Goal: Navigation & Orientation: Understand site structure

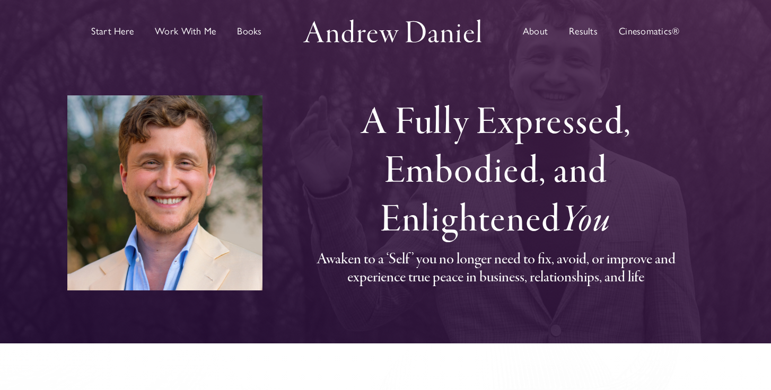
click at [116, 31] on span "Start Here" at bounding box center [112, 32] width 42 height 10
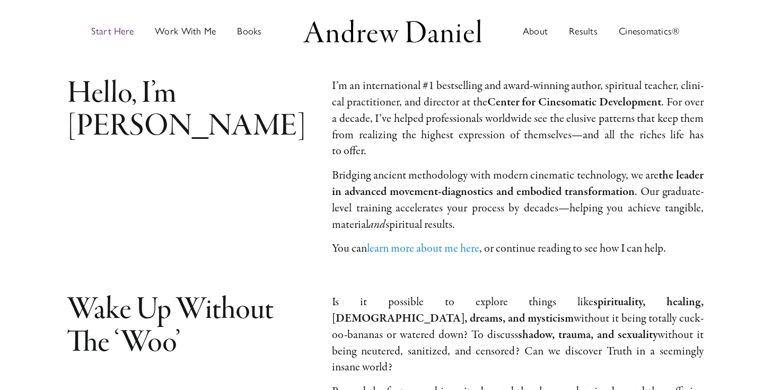
click at [228, 185] on div "Hello, I’m Andrew Daniel I’m an inter­na­tion­al #1 best­selling and award-win­…" at bounding box center [386, 173] width 662 height 190
click at [116, 32] on span "Start Here" at bounding box center [112, 32] width 42 height 10
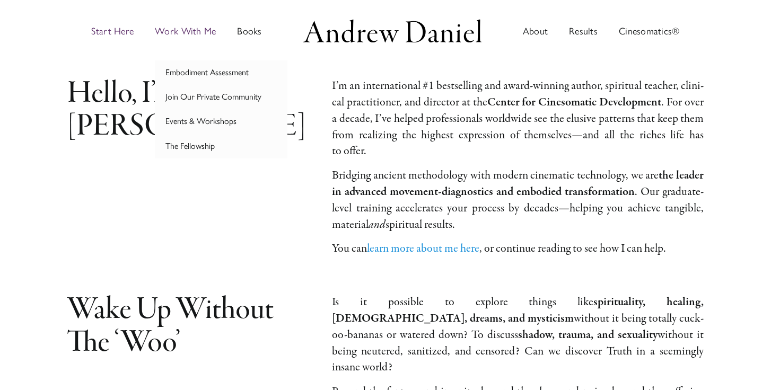
click at [189, 28] on span "Work With Me" at bounding box center [185, 32] width 61 height 10
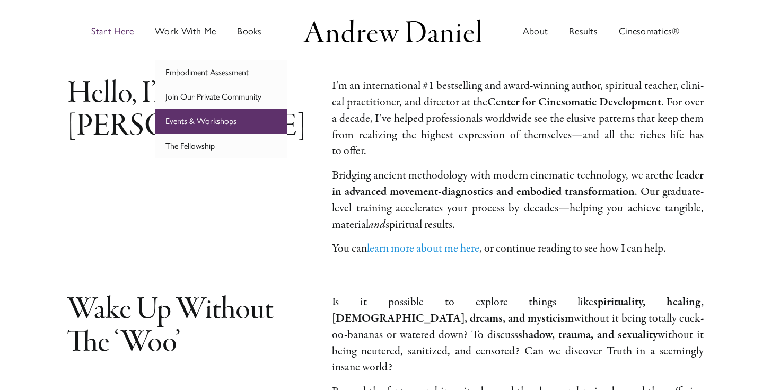
click at [200, 124] on span "Events & Workshops" at bounding box center [200, 121] width 71 height 10
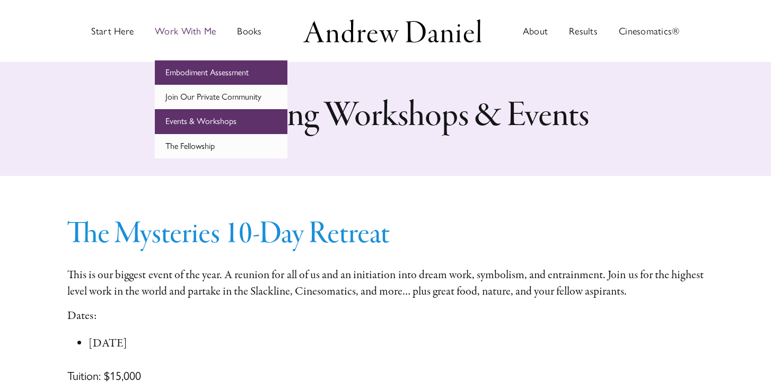
click at [212, 73] on span "Embodiment Assessment" at bounding box center [206, 72] width 83 height 10
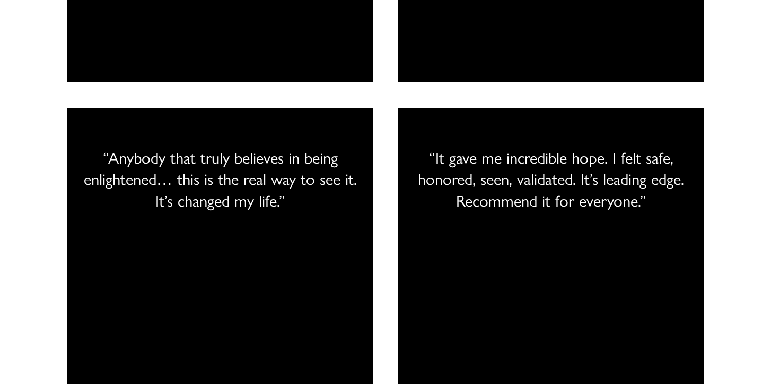
scroll to position [1745, 0]
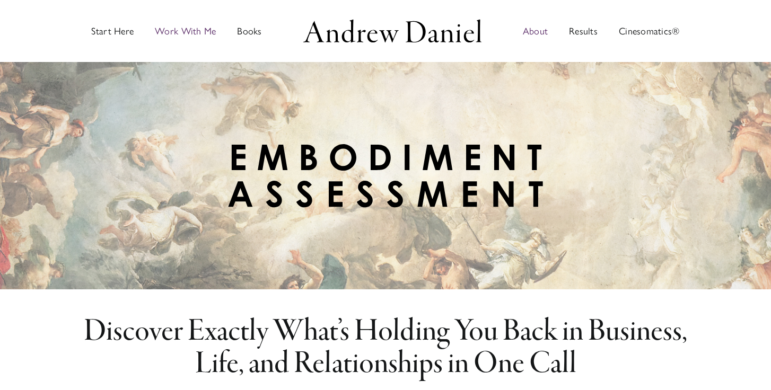
click at [534, 30] on span "About" at bounding box center [535, 32] width 25 height 10
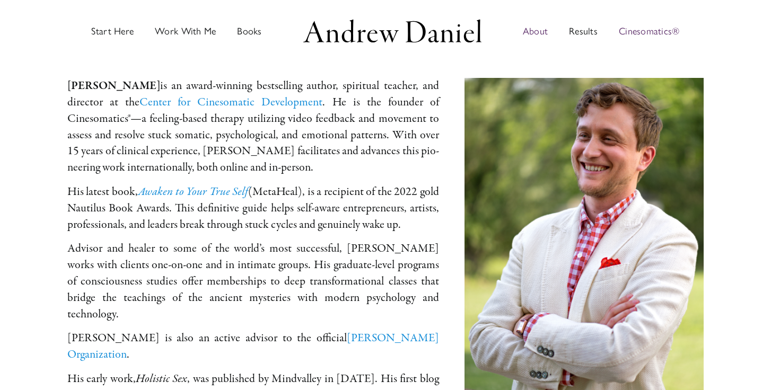
click at [640, 27] on span "Cinesomatics®" at bounding box center [649, 32] width 61 height 10
click at [579, 31] on span "Results" at bounding box center [583, 32] width 29 height 10
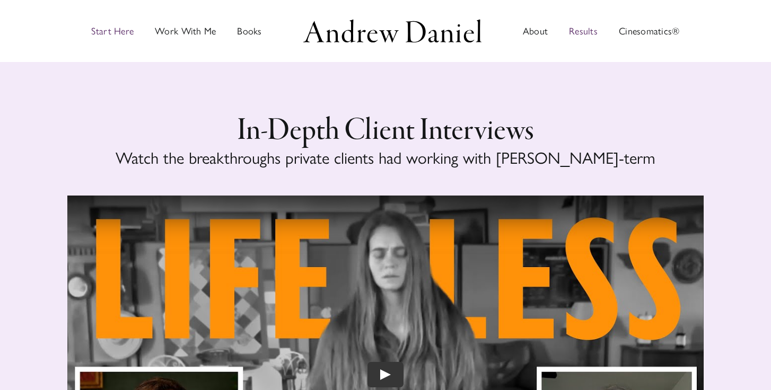
click at [115, 30] on span "Start Here" at bounding box center [112, 32] width 42 height 10
